Goal: Information Seeking & Learning: Learn about a topic

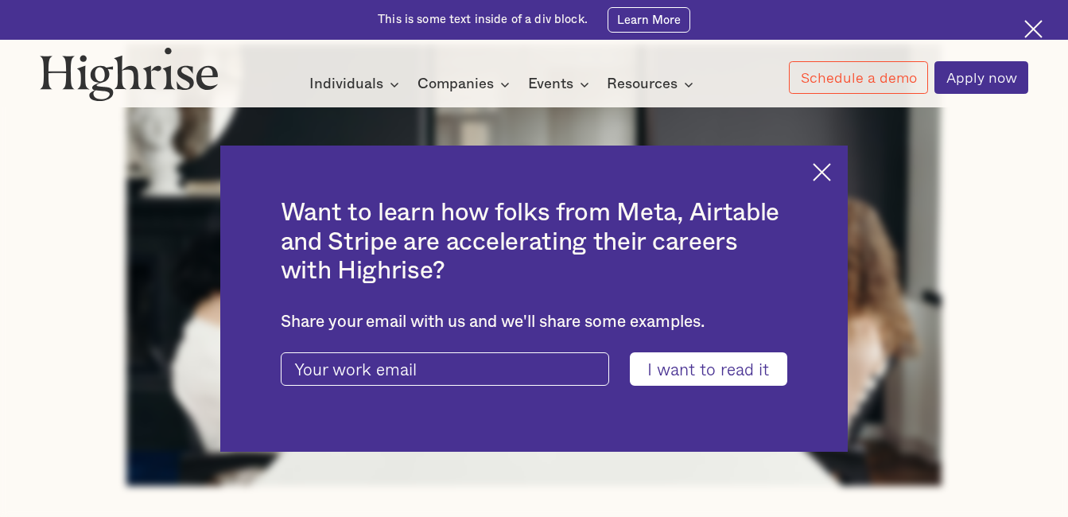
scroll to position [673, 0]
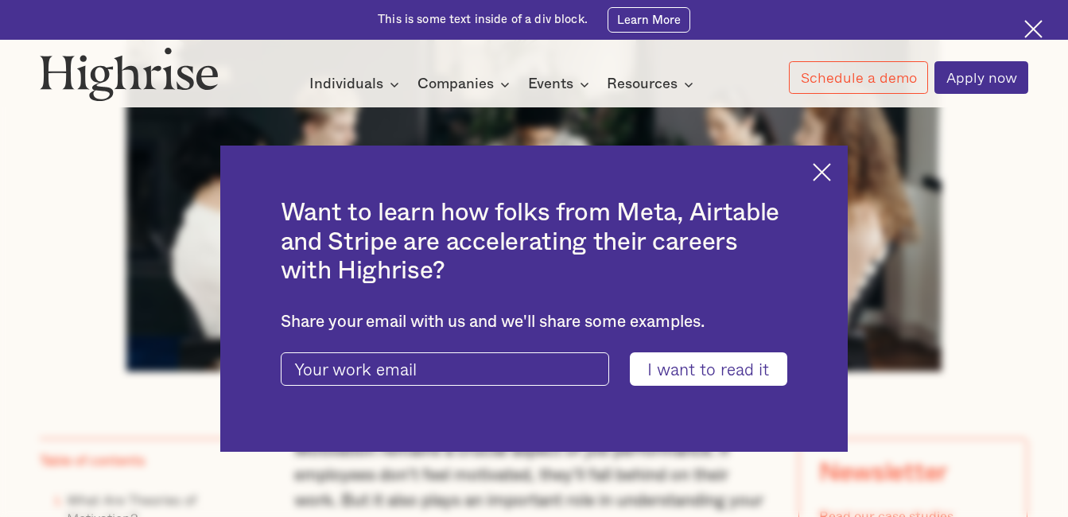
click at [831, 172] on img at bounding box center [821, 172] width 18 height 18
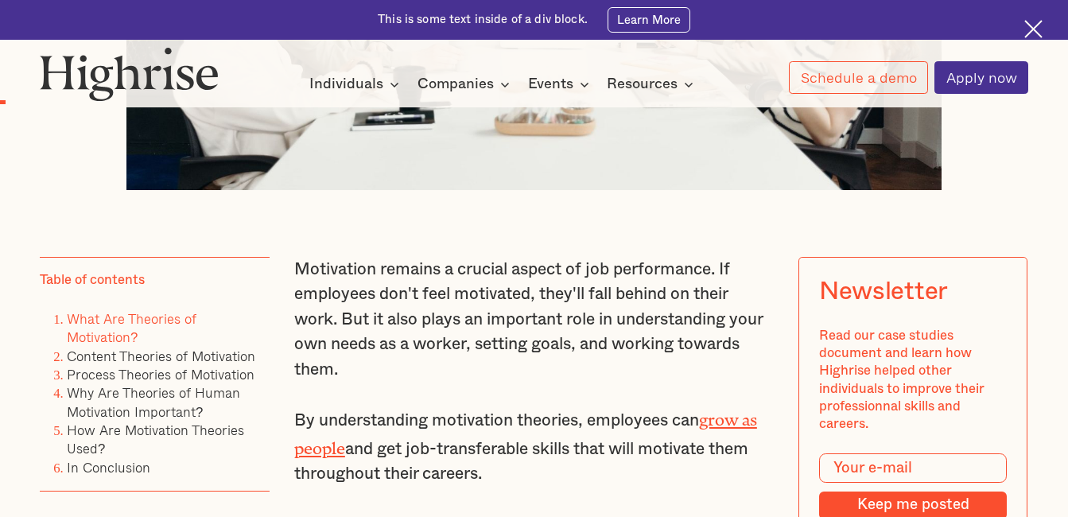
scroll to position [953, 0]
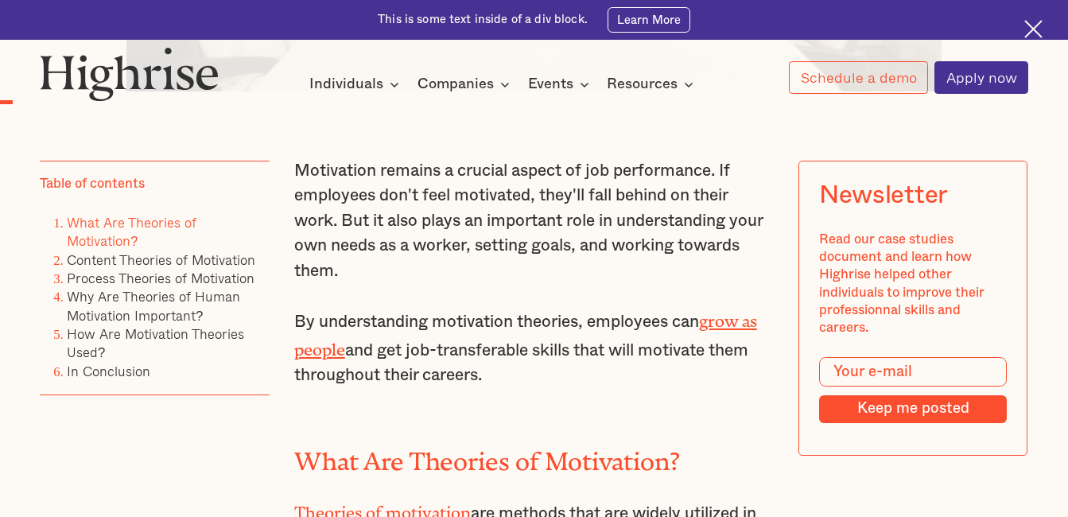
drag, startPoint x: 294, startPoint y: 179, endPoint x: 500, endPoint y: 381, distance: 288.3
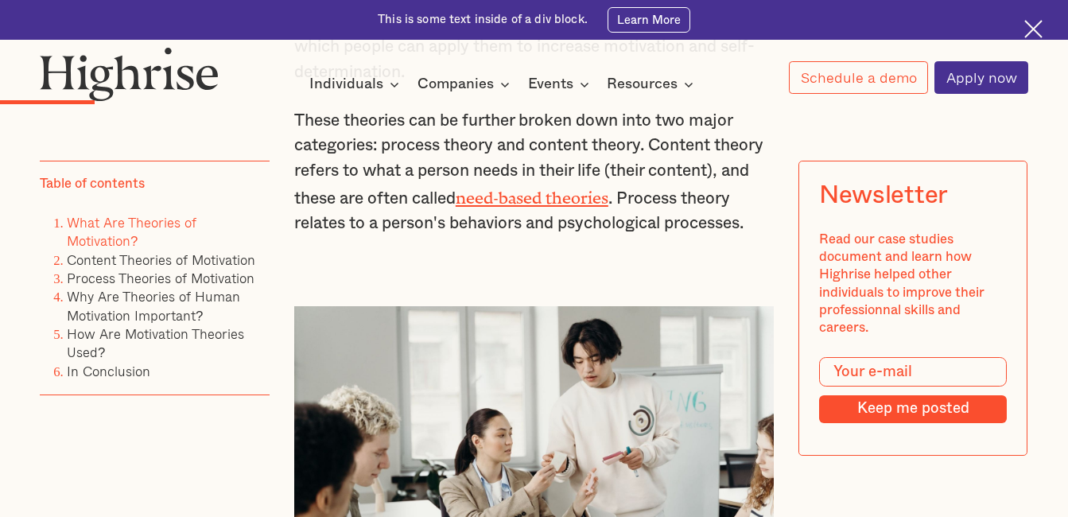
scroll to position [1780, 0]
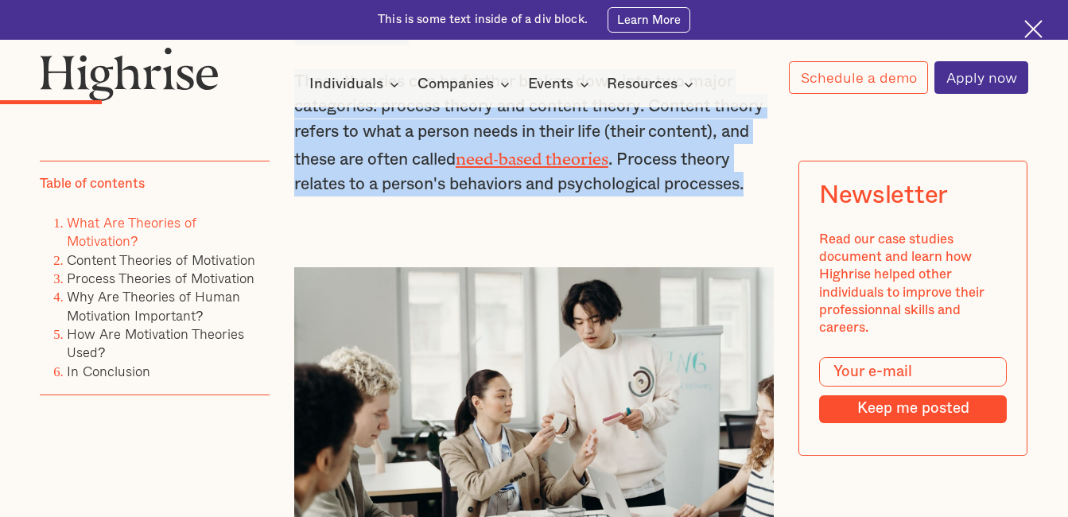
click at [760, 193] on p "These theories can be further broken down into two major categories: process th…" at bounding box center [533, 133] width 479 height 128
copy div "Loremipsum dolorsi a consect adipis el sed doeiusmodte. In utlaboree dol'm aliq…"
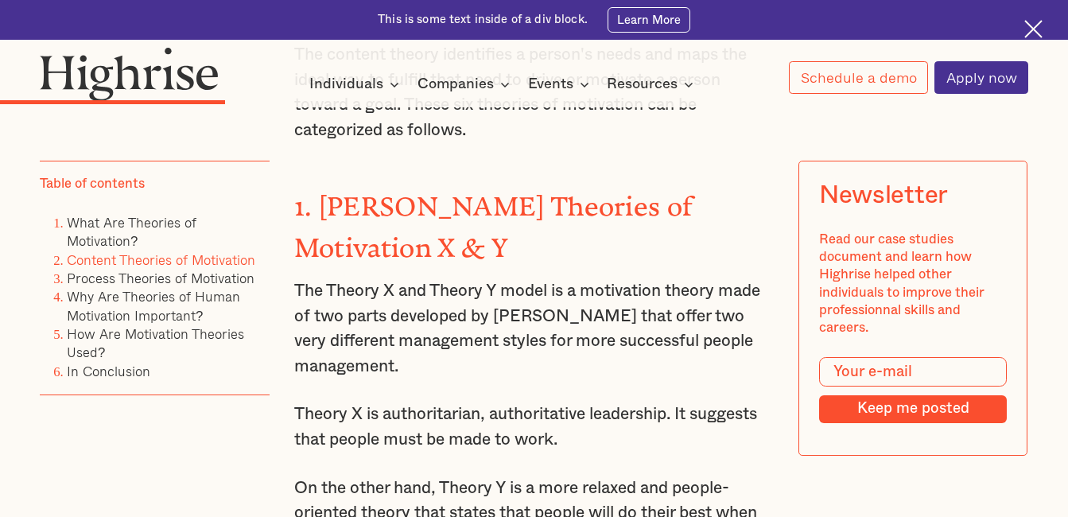
scroll to position [2924, 0]
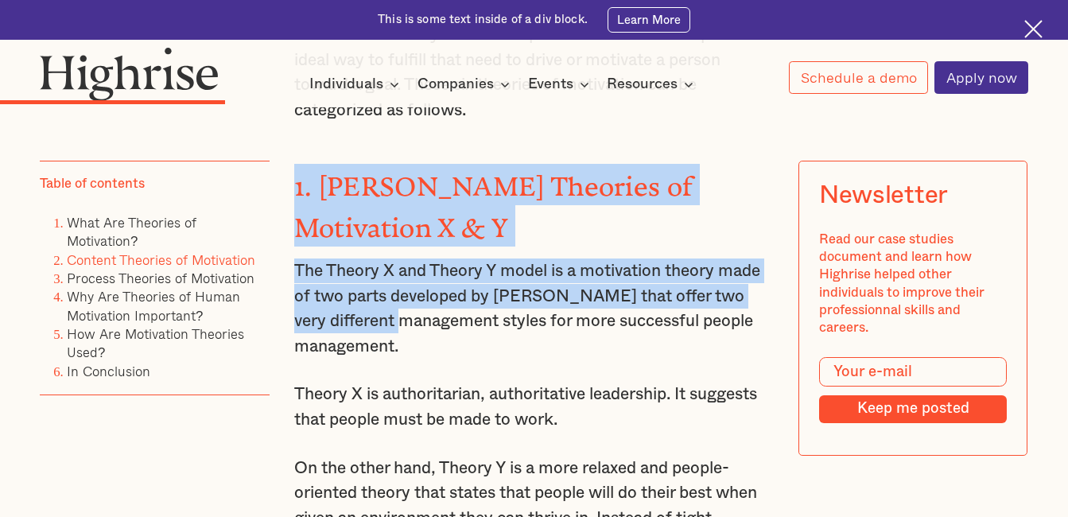
drag, startPoint x: 293, startPoint y: 207, endPoint x: 378, endPoint y: 322, distance: 142.8
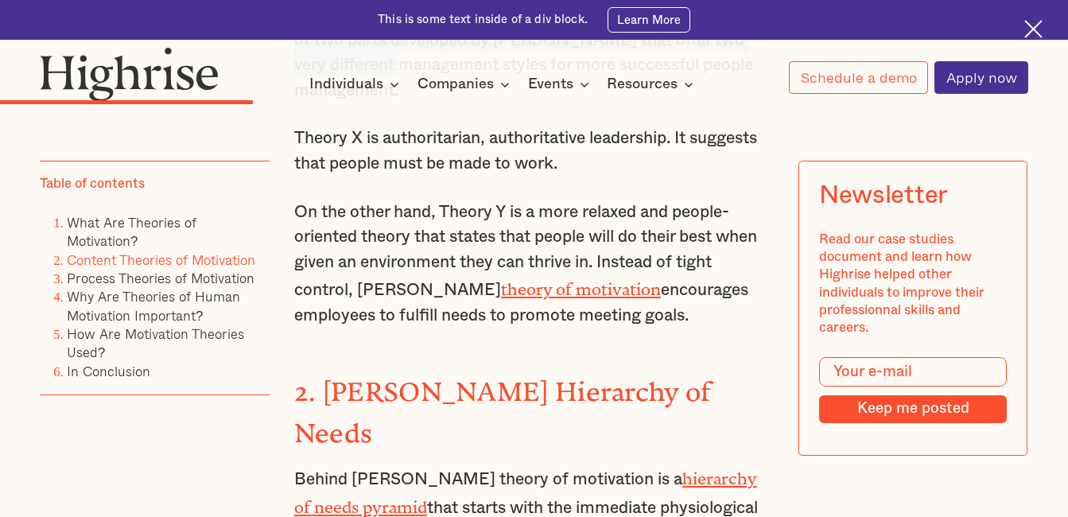
scroll to position [3199, 0]
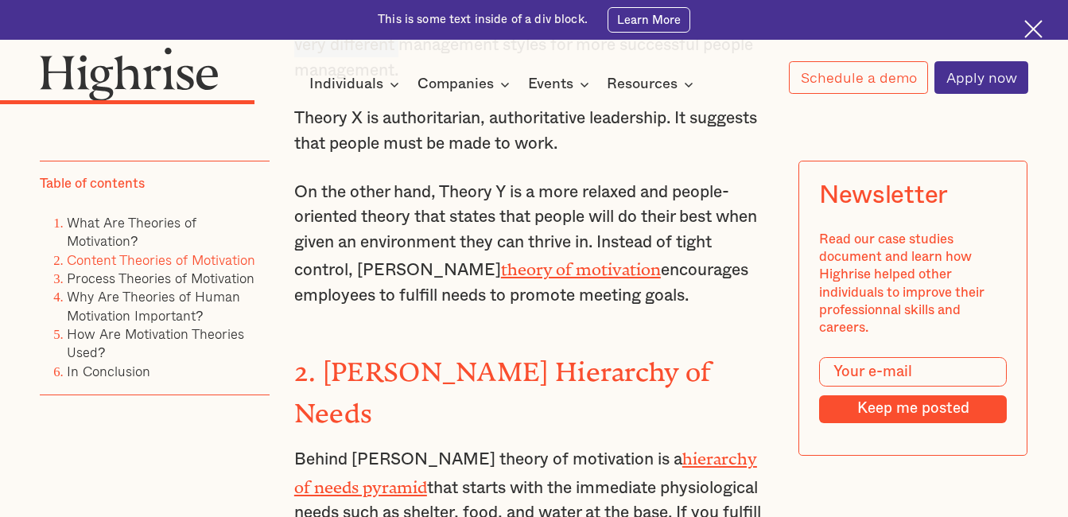
click at [698, 308] on p "On the other hand, Theory Y is a more relaxed and people-oriented theory that s…" at bounding box center [533, 244] width 479 height 128
copy div "1. [PERSON_NAME] Theories of Motivation X & Y The Theory X and Theory Y model i…"
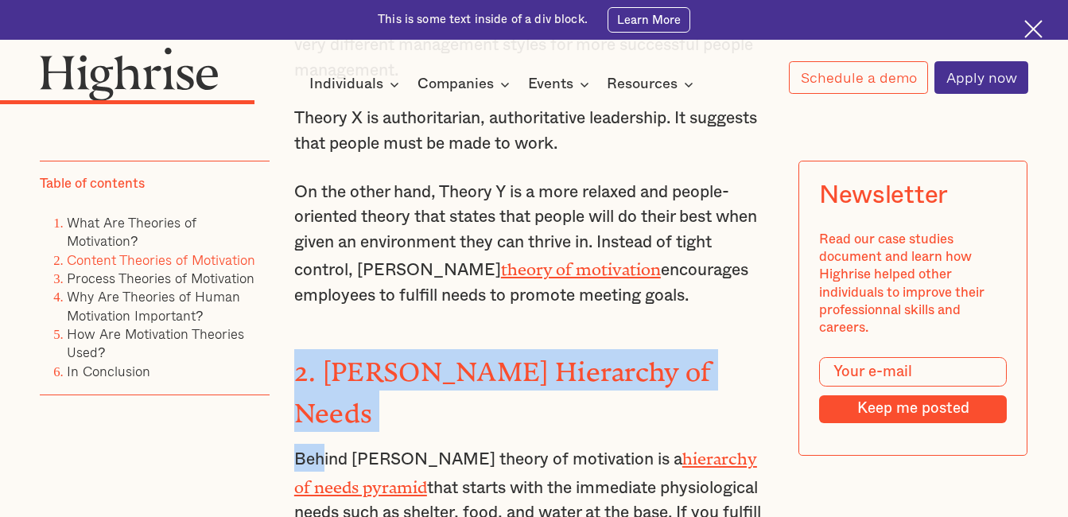
drag, startPoint x: 293, startPoint y: 369, endPoint x: 324, endPoint y: 418, distance: 57.8
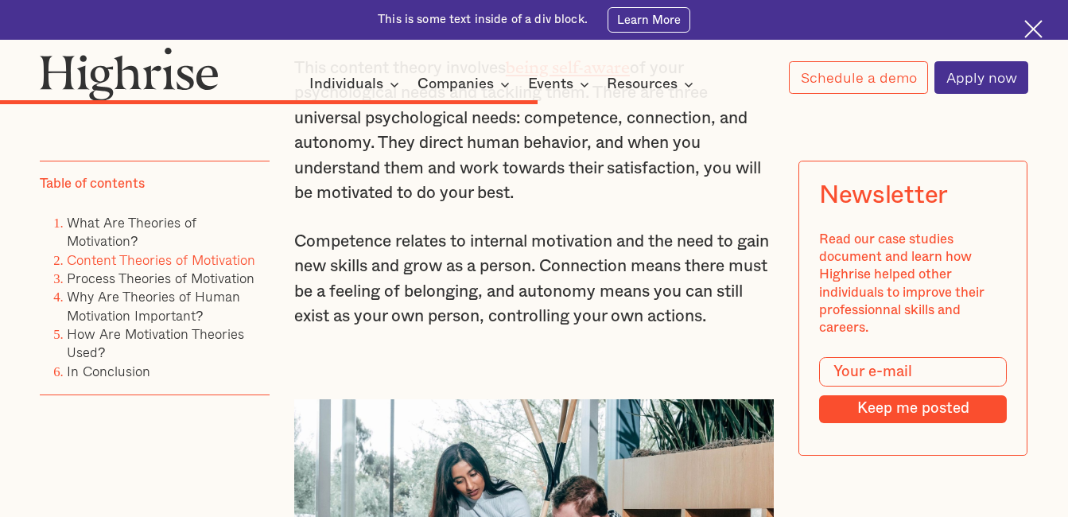
scroll to position [5964, 0]
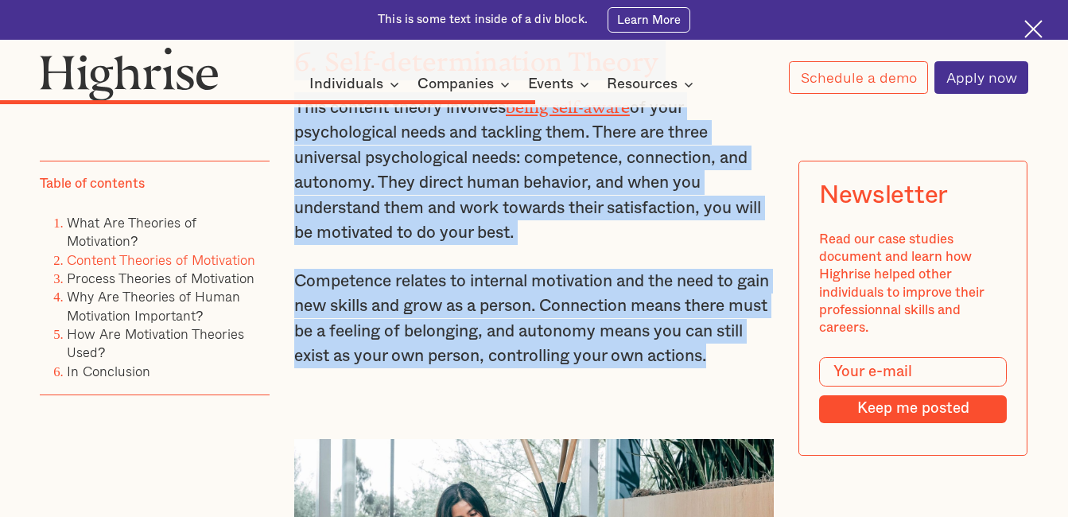
click at [761, 281] on p "Competence relates to internal motivation and the need to gain new skills and g…" at bounding box center [533, 319] width 479 height 100
copy div "6. Loremi'd Sitametco ad Elits Doeius Tempor'i utlabo et doloremagn al e admini…"
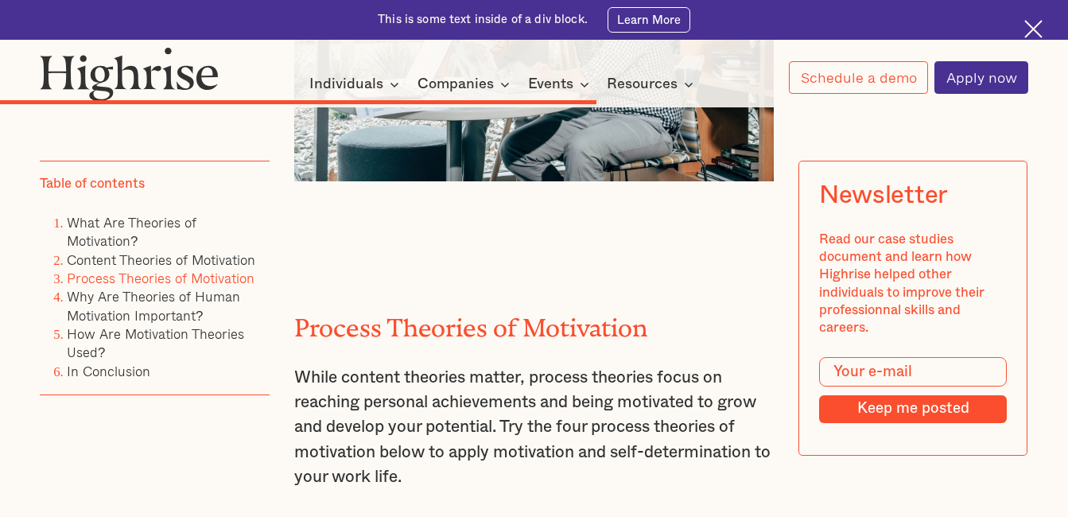
scroll to position [6550, 0]
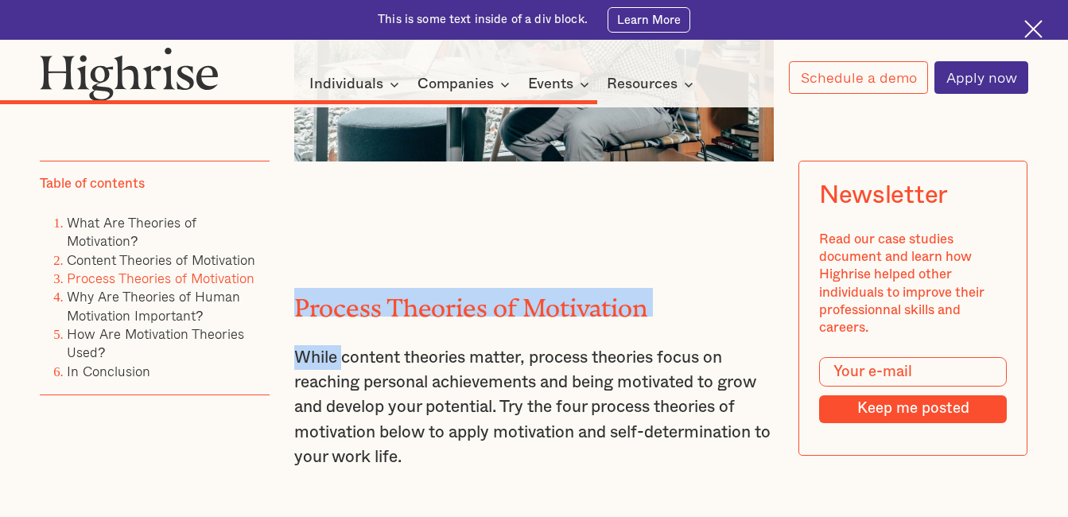
drag, startPoint x: 296, startPoint y: 224, endPoint x: 339, endPoint y: 273, distance: 65.4
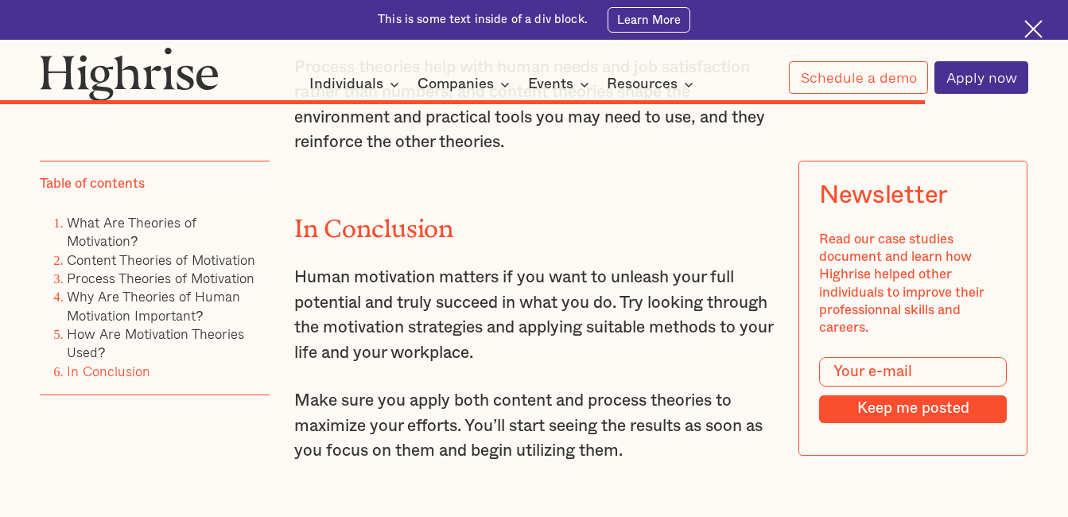
scroll to position [9689, 0]
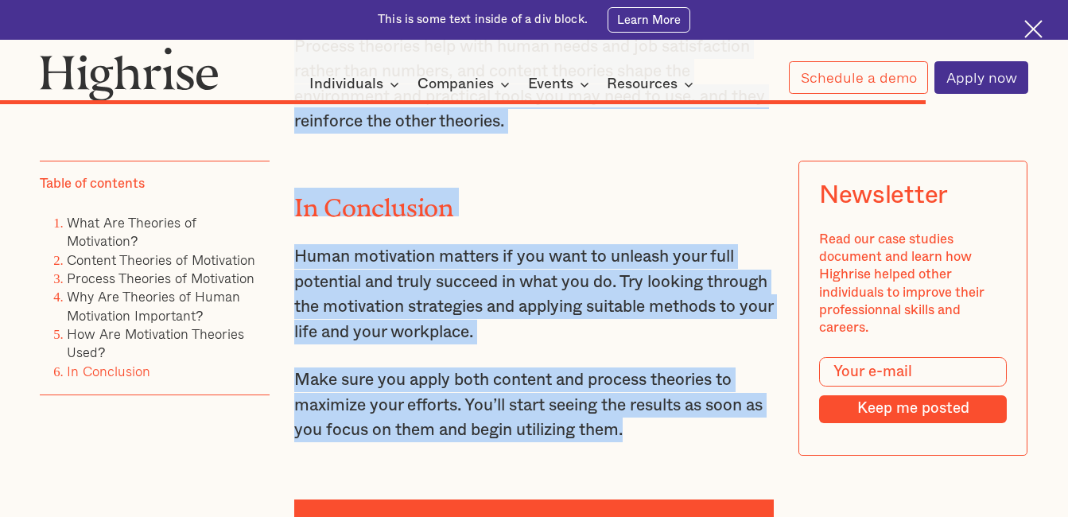
click at [653, 367] on p "Make sure you apply both content and process theories to maximize your efforts.…" at bounding box center [533, 404] width 479 height 75
copy div "Loremip Dolorsit am Consectetu Adipi elitsed doeiusmo tempor, incidid utlabore …"
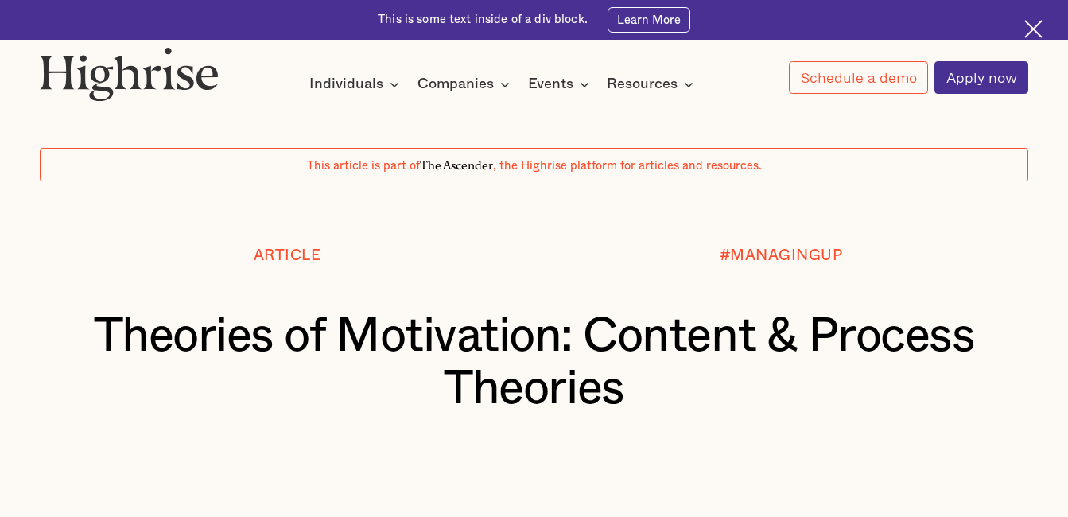
scroll to position [0, 0]
